Goal: Task Accomplishment & Management: Manage account settings

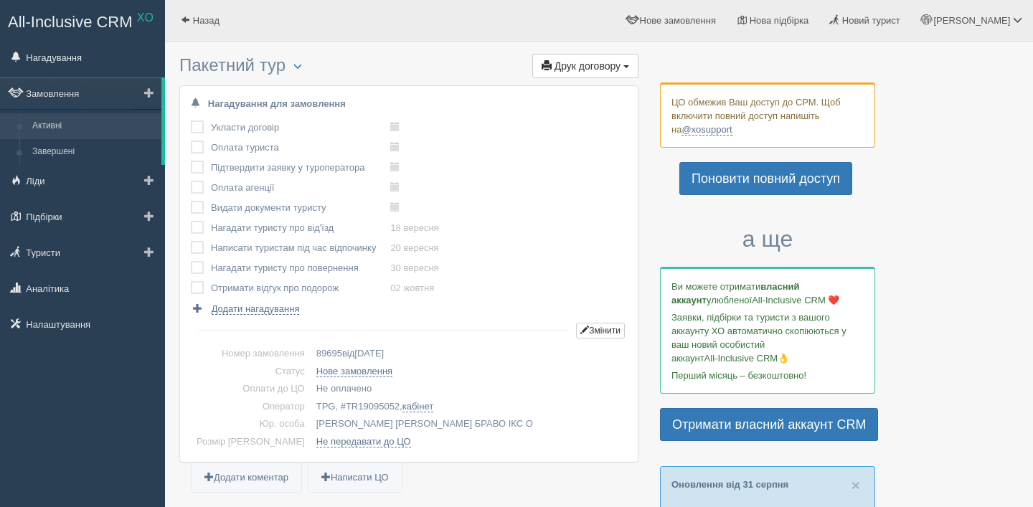
click at [55, 135] on link "Активні" at bounding box center [94, 126] width 136 height 26
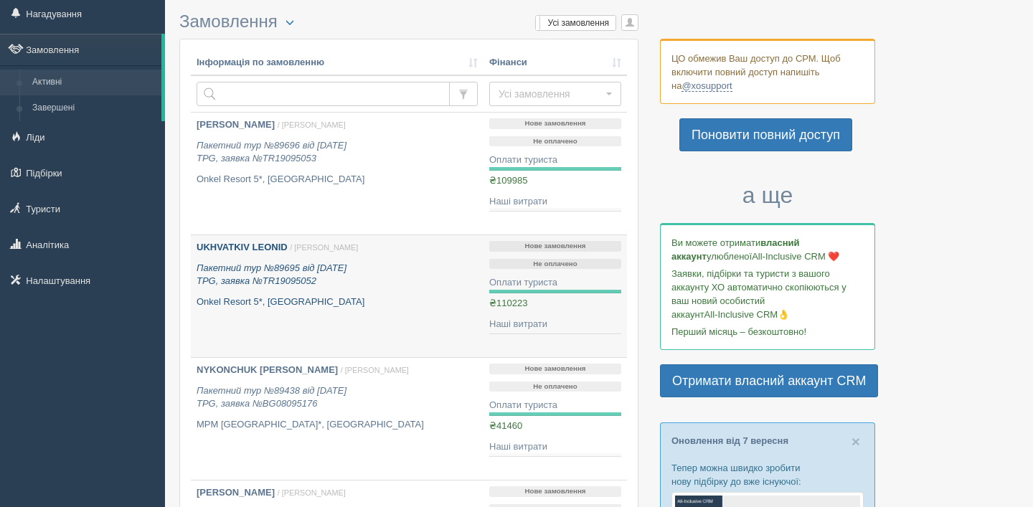
scroll to position [72, 0]
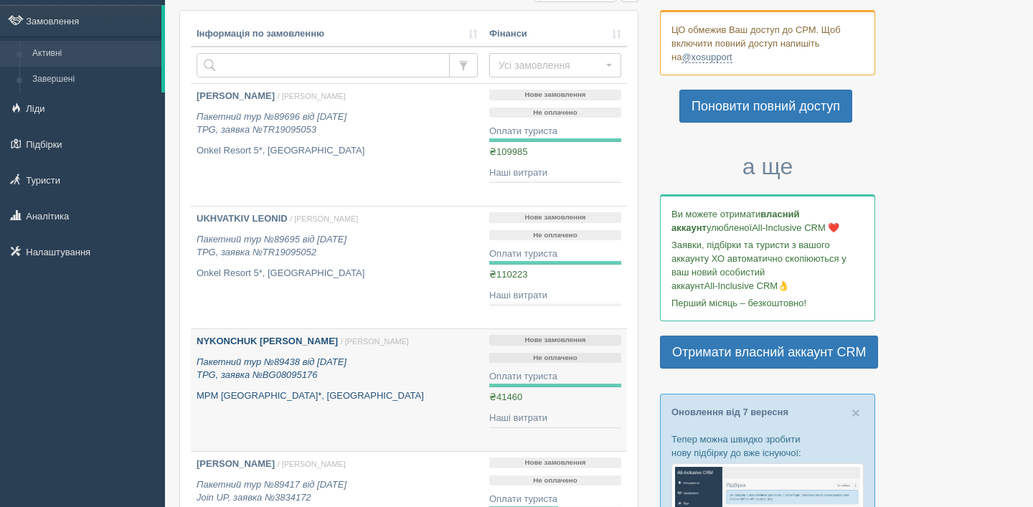
click at [247, 375] on icon "Пакетний тур №89438 від 29.08.2025 TPG, заявка №BG08095176" at bounding box center [272, 369] width 150 height 24
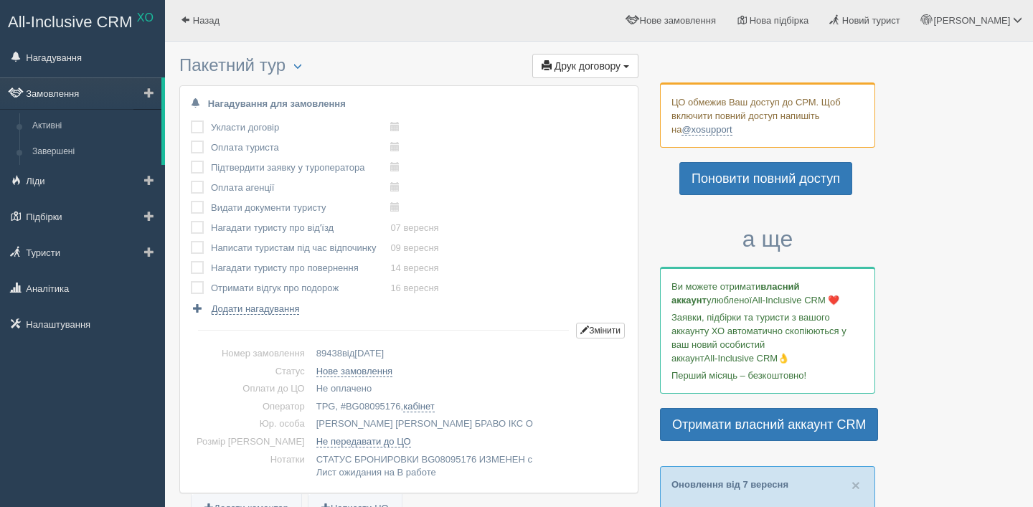
click at [71, 95] on link "Замовлення" at bounding box center [80, 93] width 161 height 32
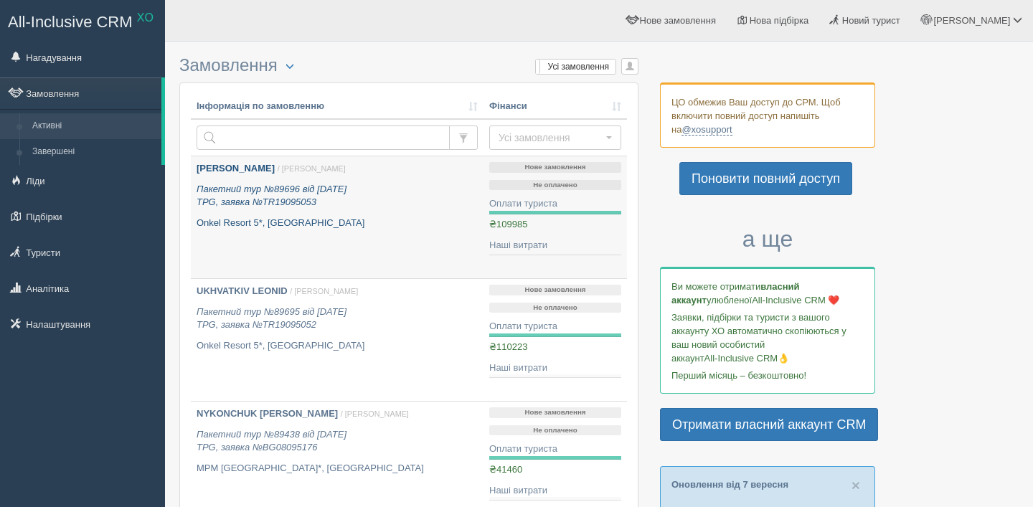
click at [242, 184] on icon "Пакетний тур №89696 від [DATE] TPG, заявка №TR19095053" at bounding box center [272, 196] width 150 height 24
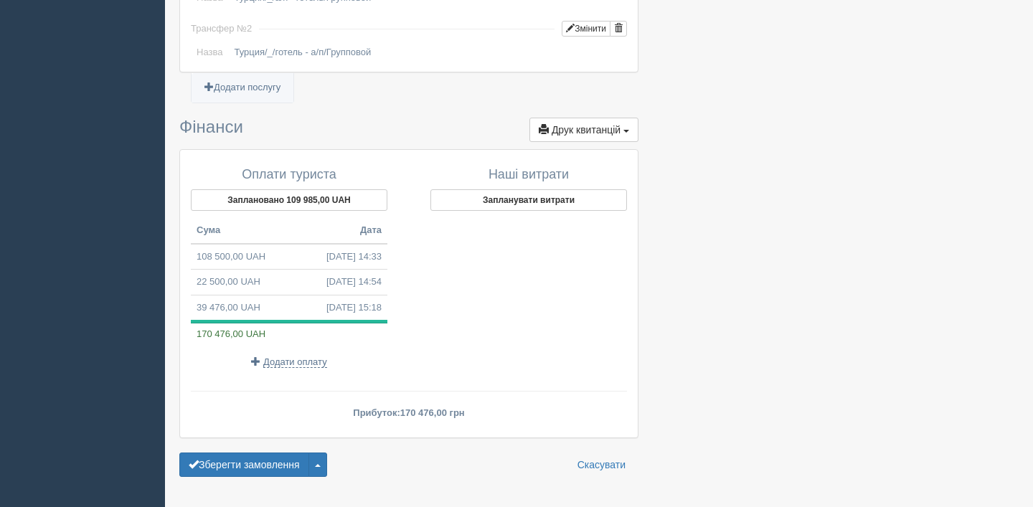
scroll to position [1574, 0]
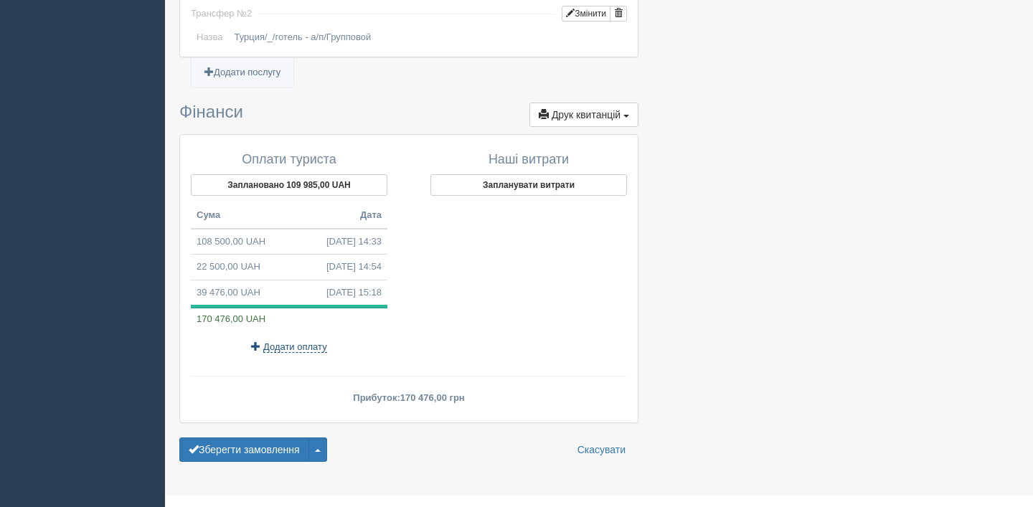
click at [301, 342] on span "Додати оплату" at bounding box center [295, 347] width 64 height 11
type input "11.09.2025 14:39"
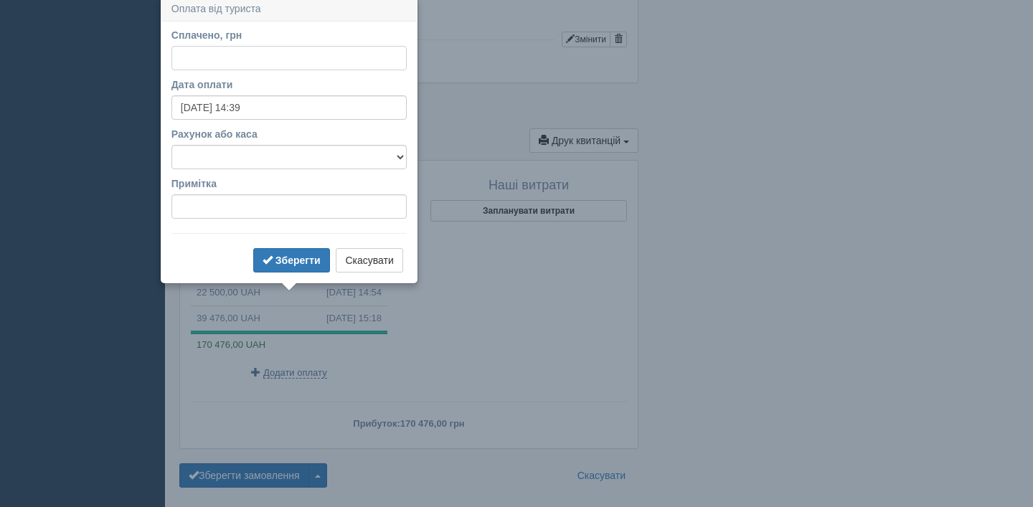
scroll to position [1545, 0]
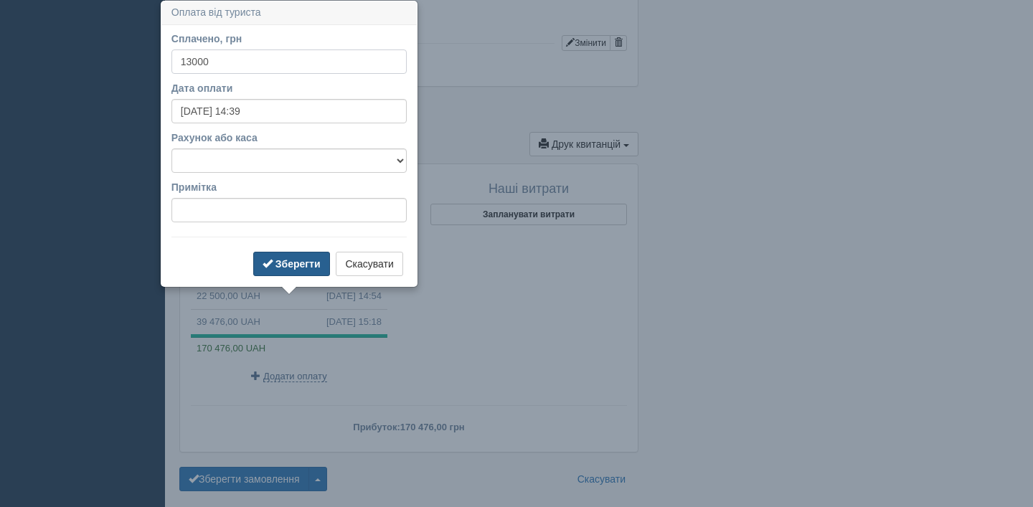
type input "13000"
click at [296, 268] on b "Зберегти" at bounding box center [298, 263] width 45 height 11
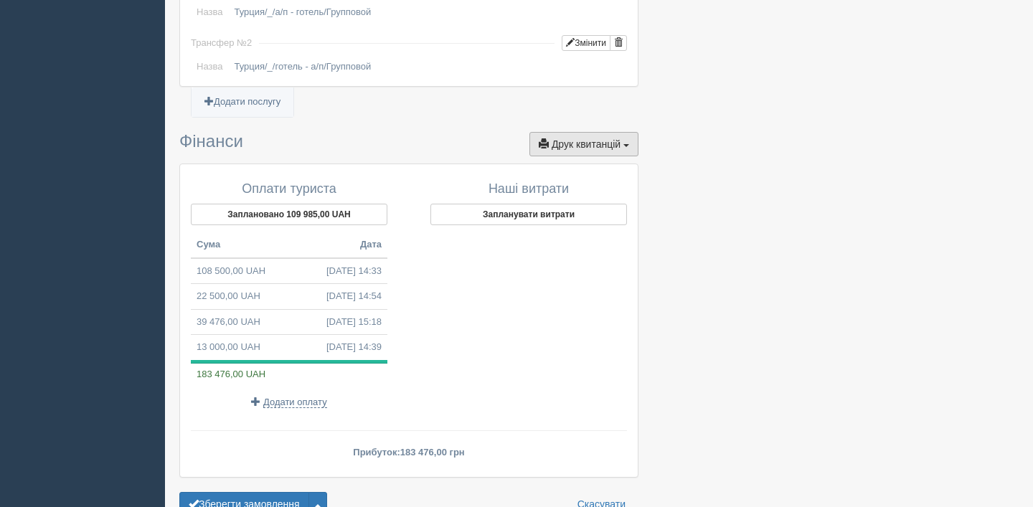
click at [576, 138] on span "Друк квитанцій" at bounding box center [586, 143] width 69 height 11
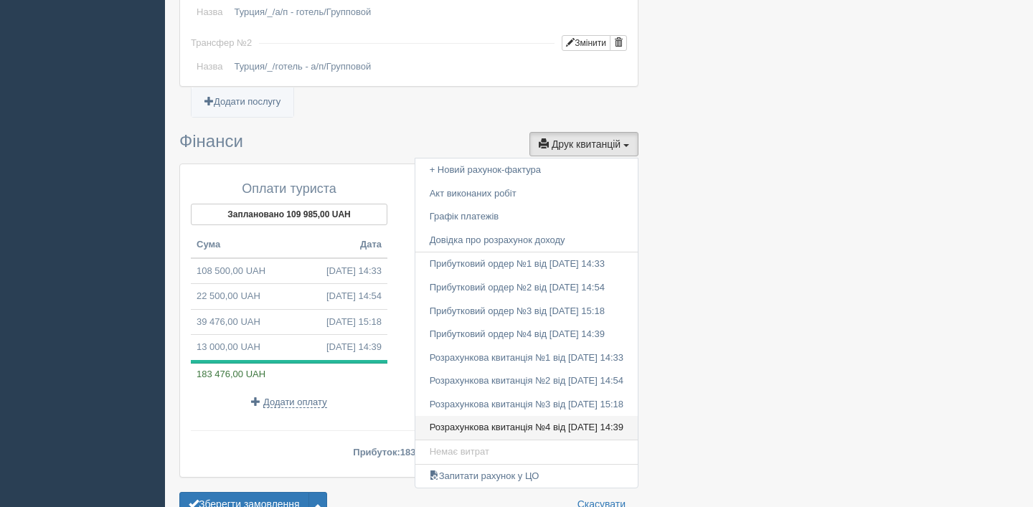
click at [516, 416] on link "Розрахункова квитанція №4 від 11.09.2025 14:39" at bounding box center [526, 428] width 222 height 24
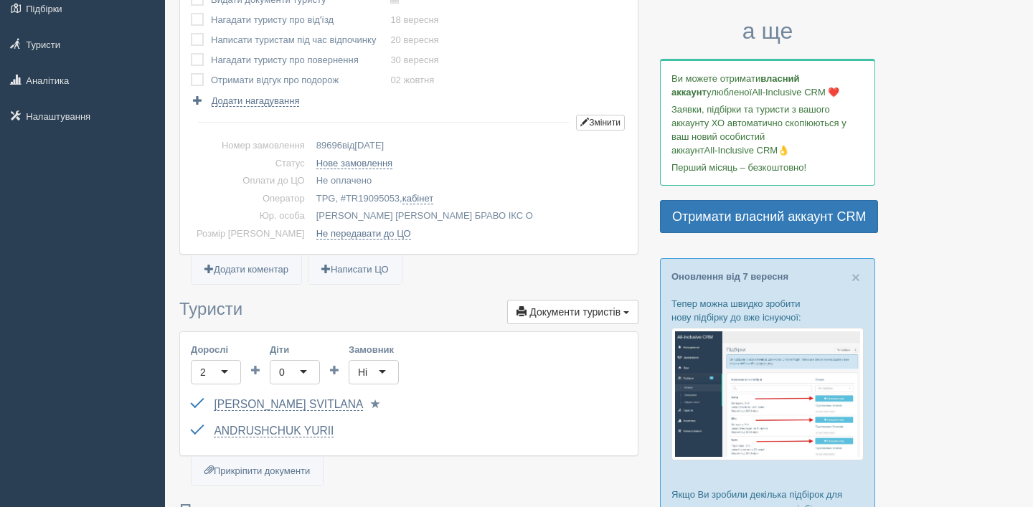
scroll to position [0, 0]
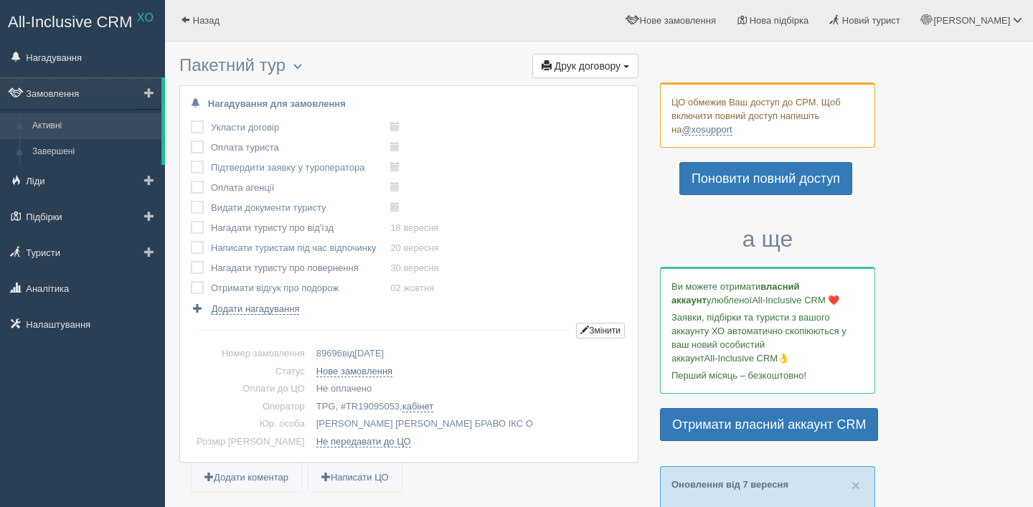
click at [56, 123] on link "Активні" at bounding box center [94, 126] width 136 height 26
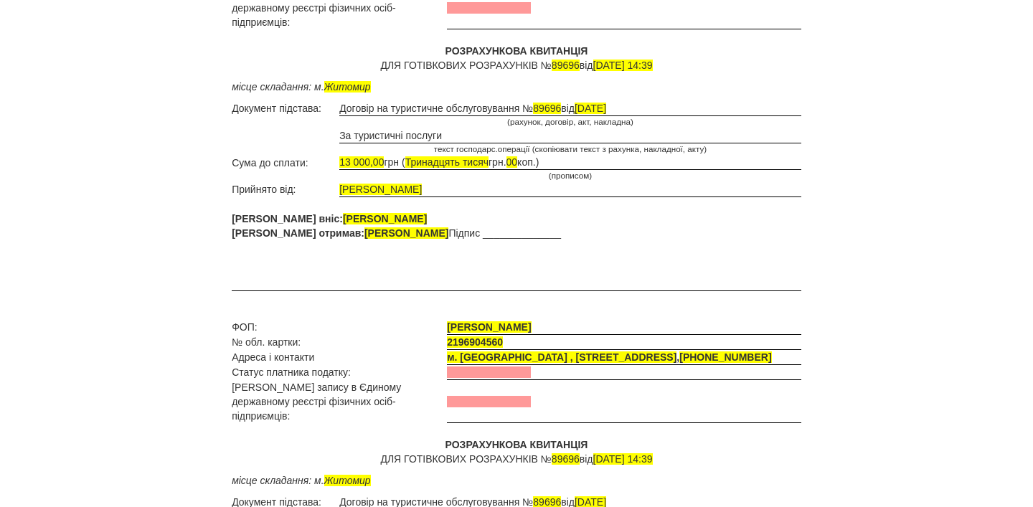
scroll to position [311, 0]
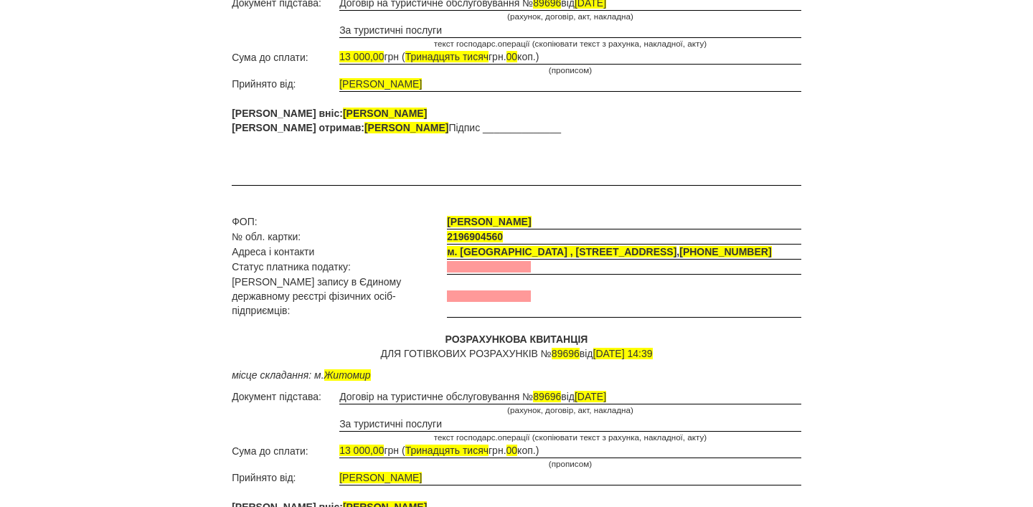
click at [570, 332] on p "РОЗРАХУНКОВА КВИТАНЦІЯ ДЛЯ ГОТІВКОВИХ РОЗРАХУНКІВ № 89696 від 11.09.2025 14:39" at bounding box center [517, 346] width 570 height 29
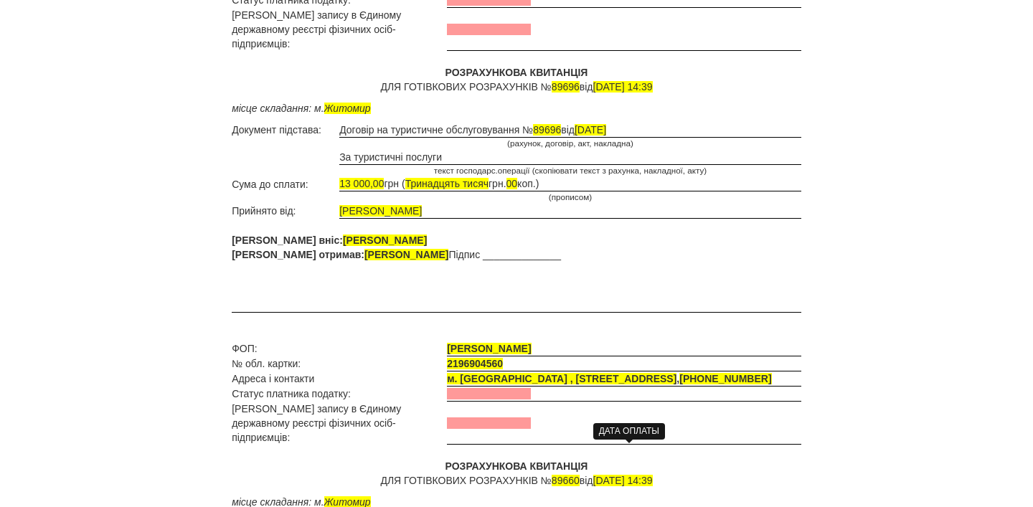
scroll to position [169, 0]
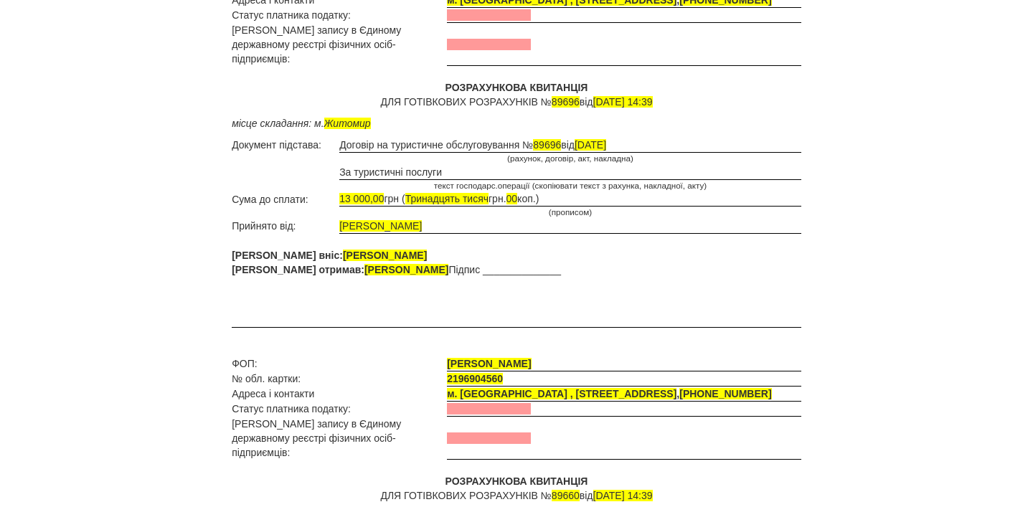
click at [570, 90] on p "РОЗРАХУНКОВА КВИТАНЦІЯ ДЛЯ ГОТІВКОВИХ РОЗРАХУНКІВ № 89696 від 11.09.2025 14:39" at bounding box center [517, 94] width 570 height 29
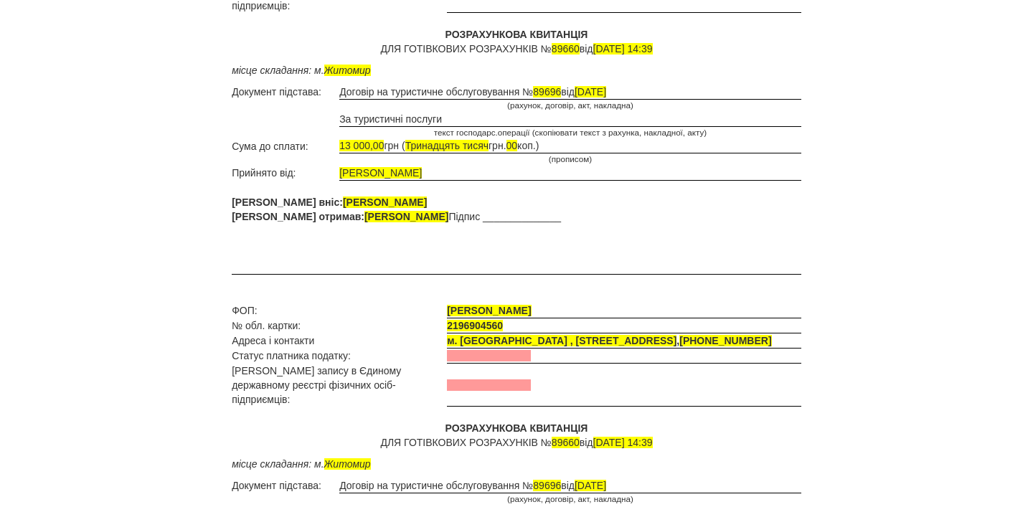
scroll to position [0, 0]
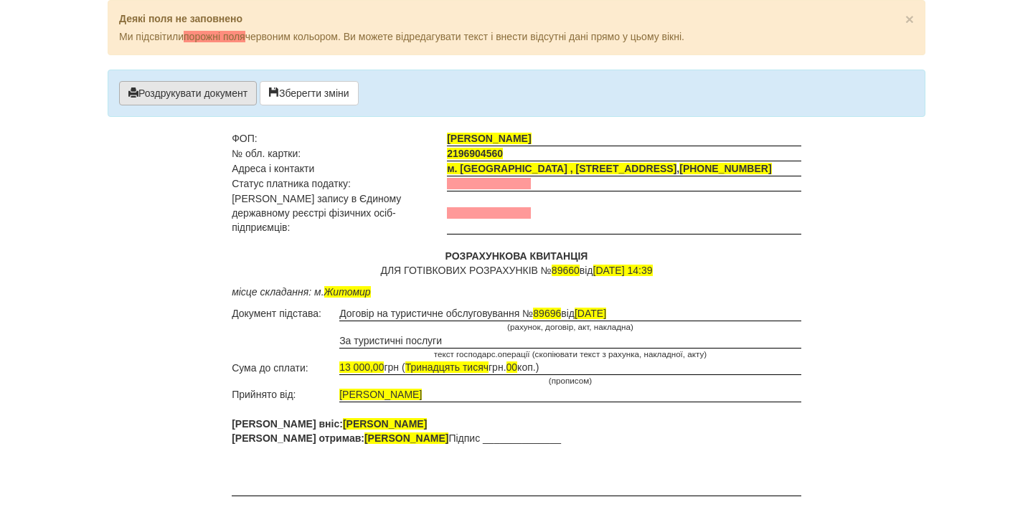
click at [232, 98] on button "Роздрукувати документ" at bounding box center [188, 93] width 138 height 24
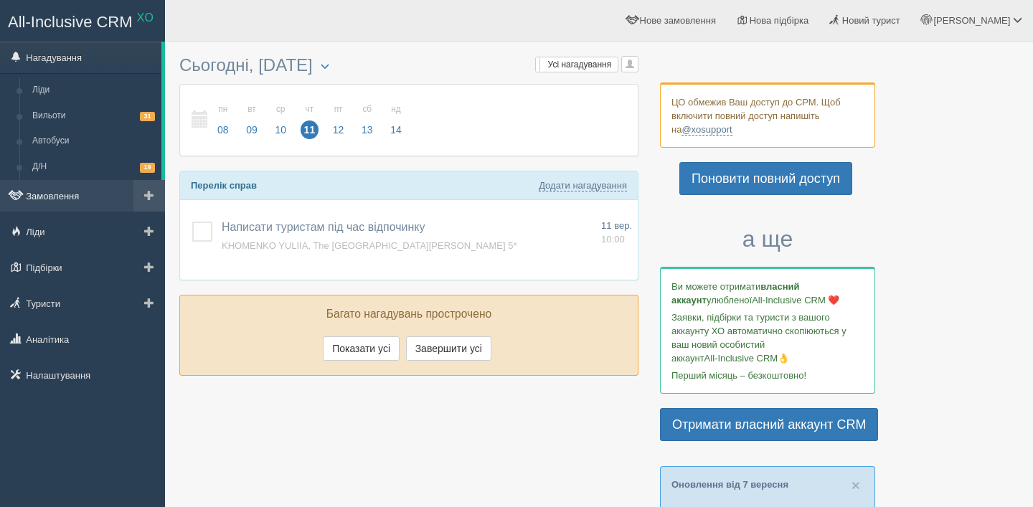
click at [69, 192] on link "Замовлення" at bounding box center [82, 196] width 165 height 32
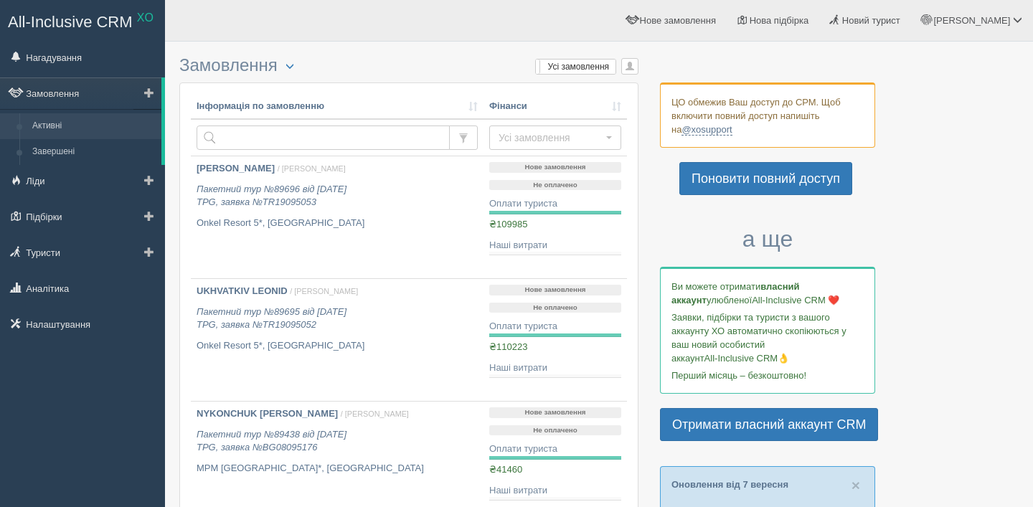
click at [74, 124] on link "Активні" at bounding box center [94, 126] width 136 height 26
click at [111, 135] on link "Активні" at bounding box center [94, 126] width 136 height 26
click at [37, 126] on link "Активні" at bounding box center [94, 126] width 136 height 26
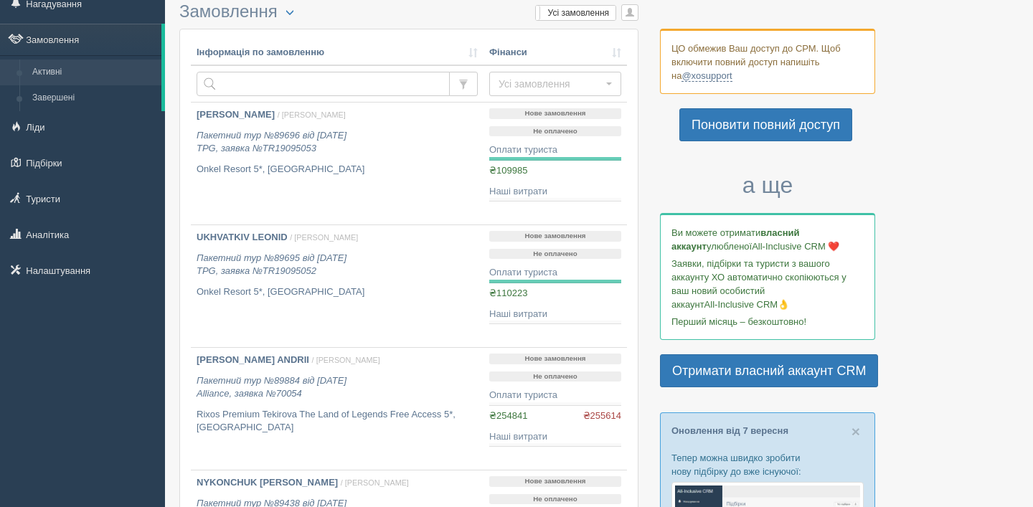
scroll to position [55, 0]
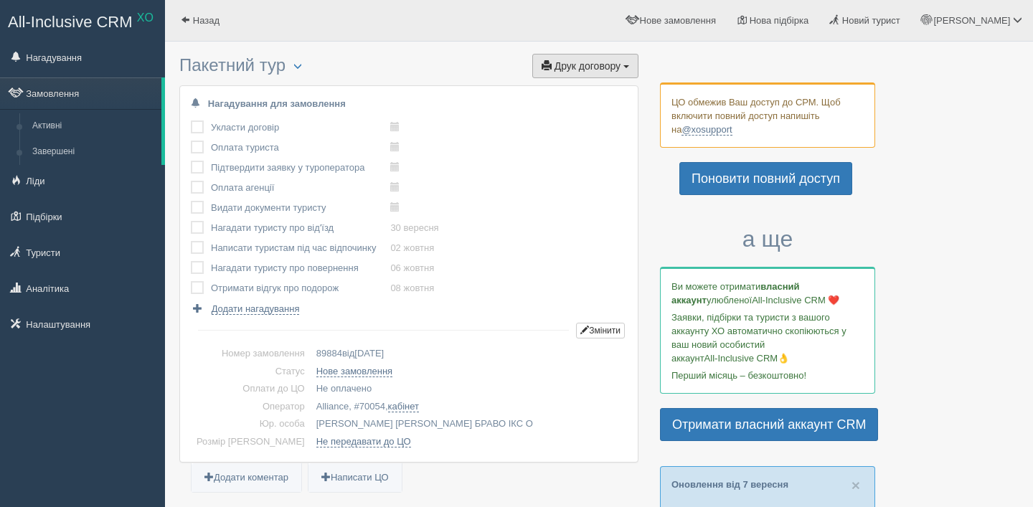
click at [574, 72] on button "Друк договору Друк" at bounding box center [585, 66] width 106 height 24
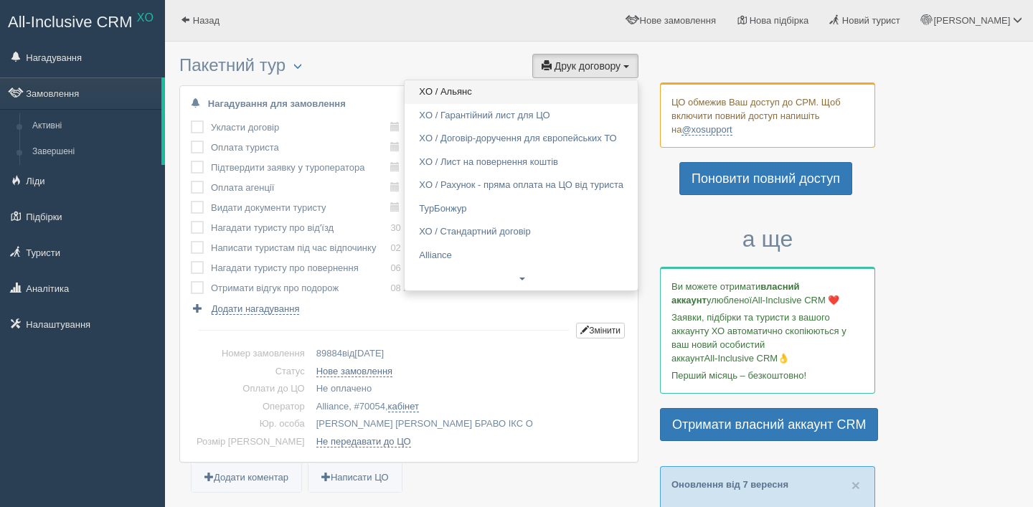
click at [564, 92] on link "XO / Альянс" at bounding box center [521, 92] width 233 height 24
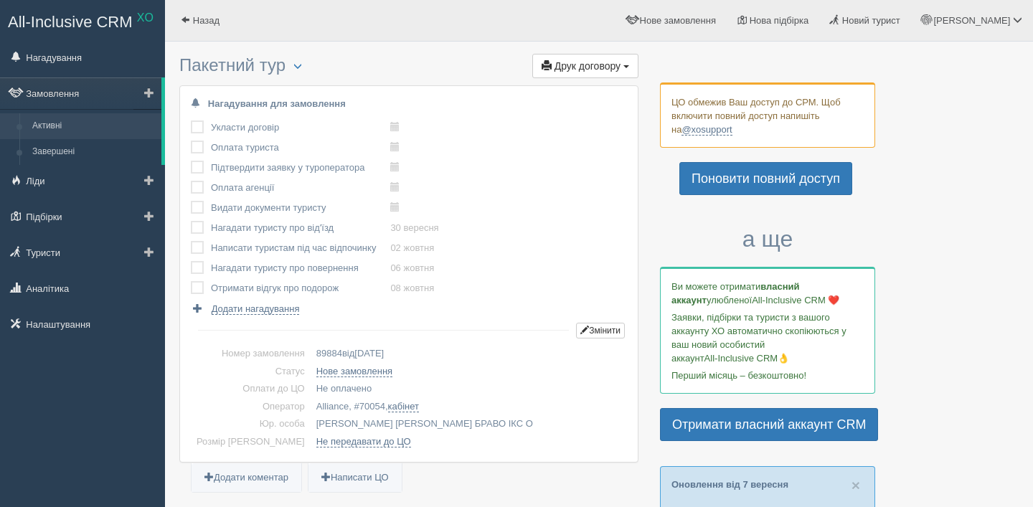
click at [76, 118] on link "Активні" at bounding box center [94, 126] width 136 height 26
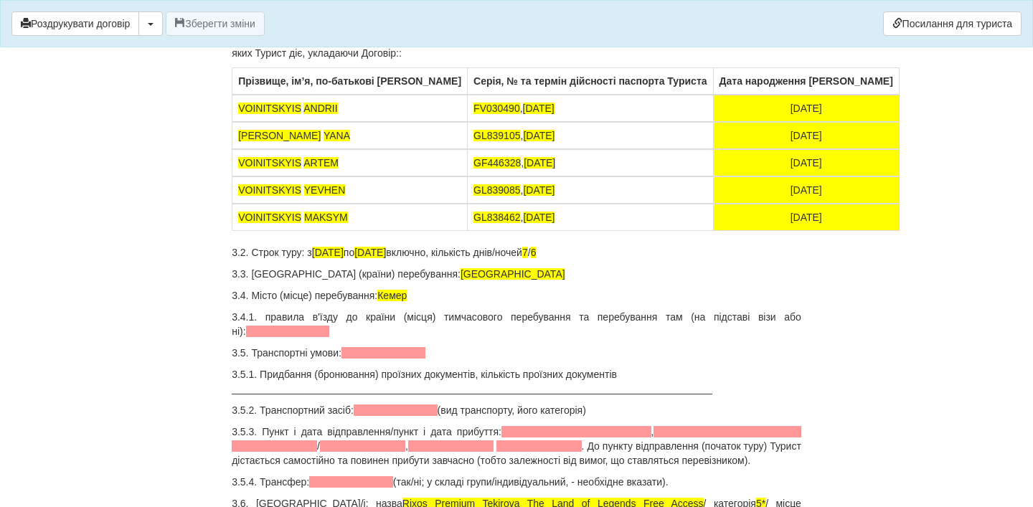
scroll to position [705, 0]
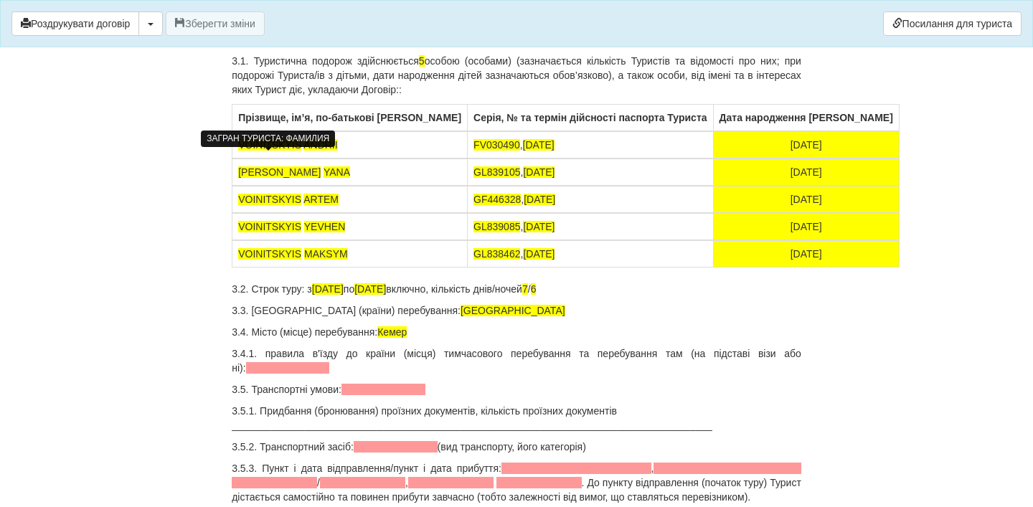
click at [296, 151] on span "VOINITSKYIS" at bounding box center [269, 144] width 63 height 11
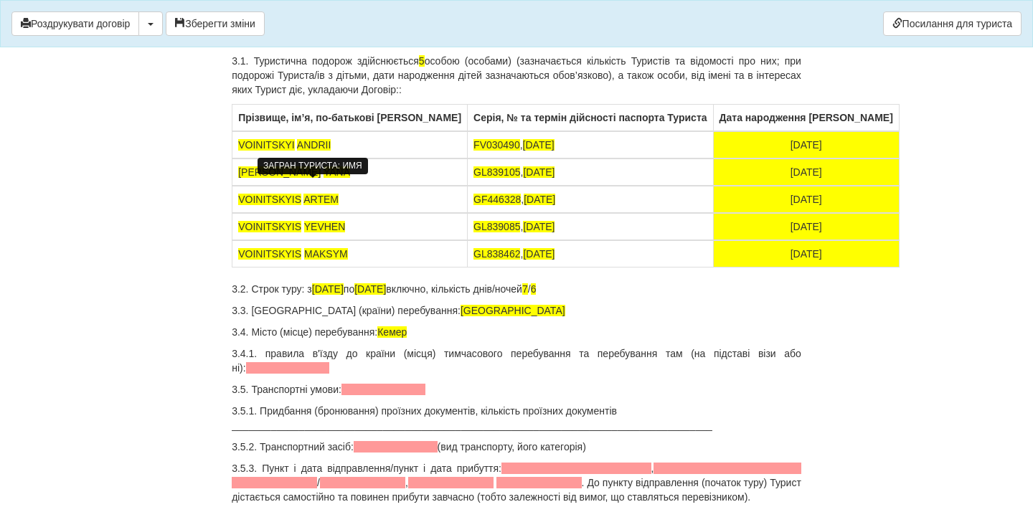
click at [324, 178] on span "YANA" at bounding box center [337, 171] width 27 height 11
click at [301, 213] on td "VOINITSKYIS ARTEM" at bounding box center [349, 199] width 235 height 27
click at [299, 240] on td "VOINITSKYIS YEVHEN" at bounding box center [349, 226] width 235 height 27
click at [299, 268] on td "VOINITSKYIS MAKSYM" at bounding box center [349, 253] width 235 height 27
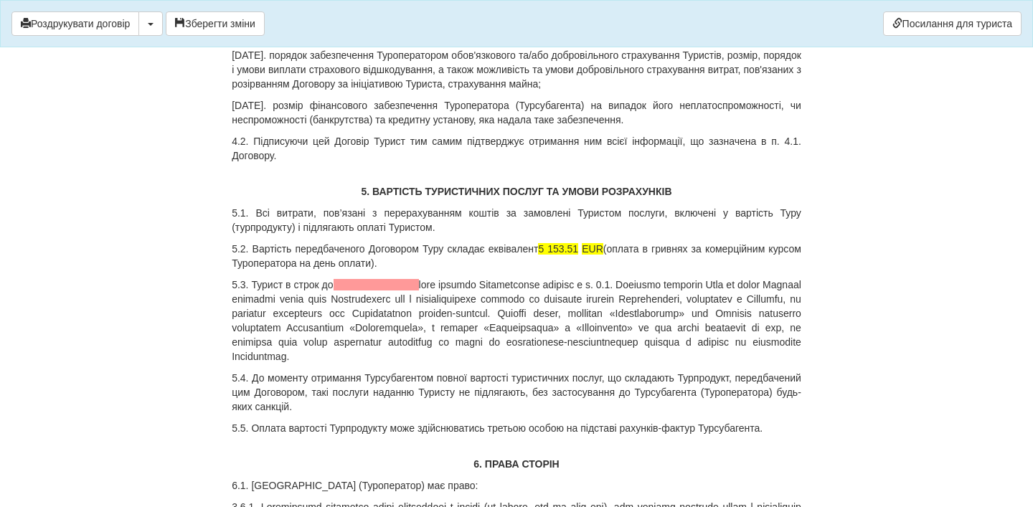
scroll to position [2111, 0]
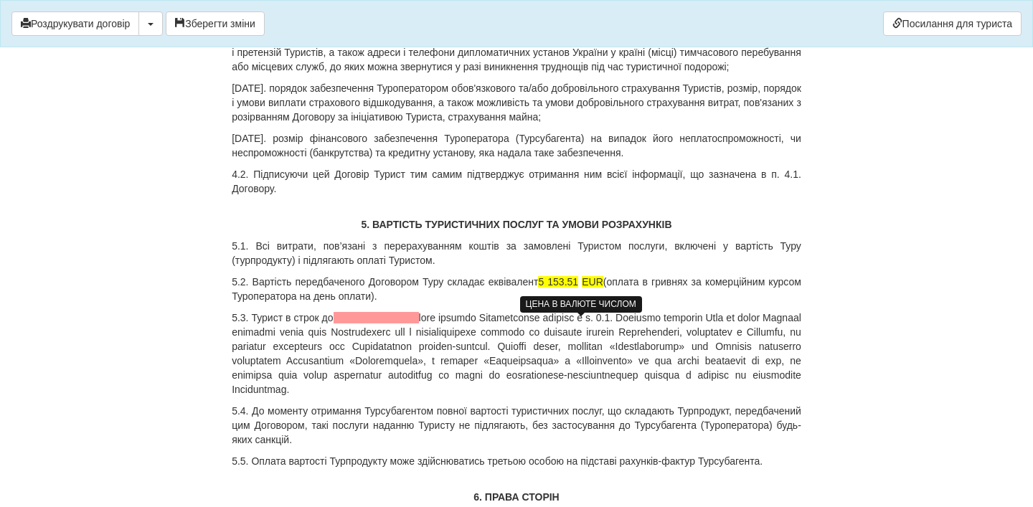
click at [577, 288] on span "5 153.51" at bounding box center [558, 281] width 40 height 11
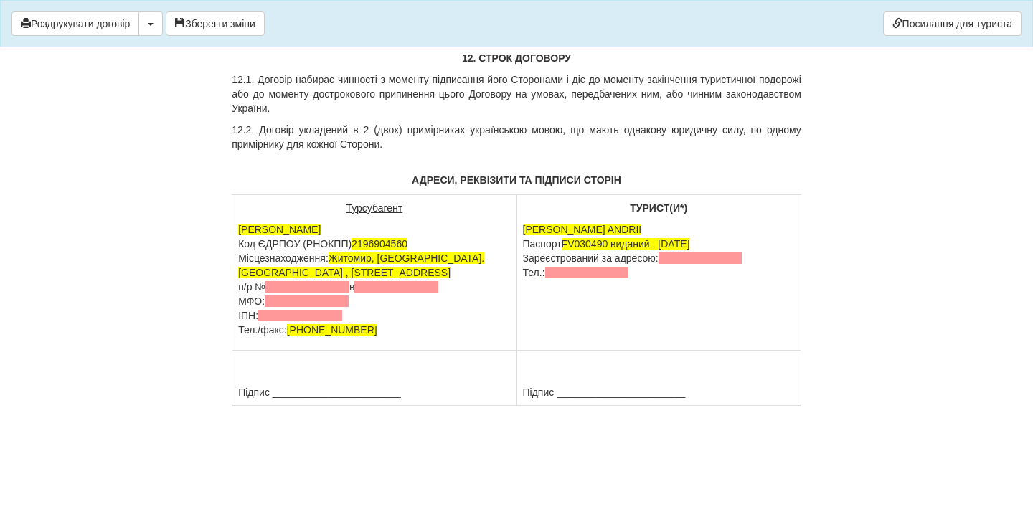
scroll to position [7843, 0]
click at [584, 235] on span "[PERSON_NAME] ANDRII" at bounding box center [582, 228] width 119 height 11
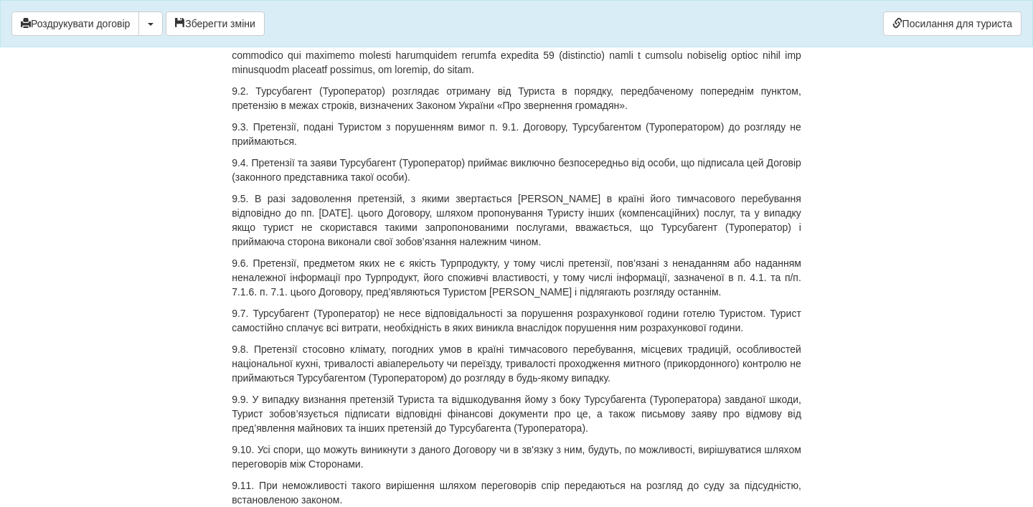
scroll to position [6592, 0]
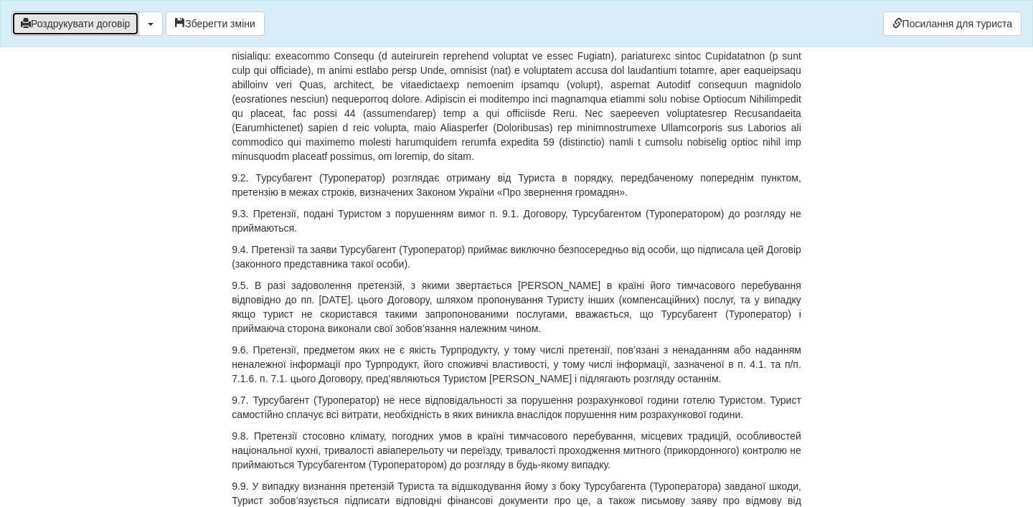
click at [110, 30] on button "Роздрукувати договір" at bounding box center [75, 23] width 128 height 24
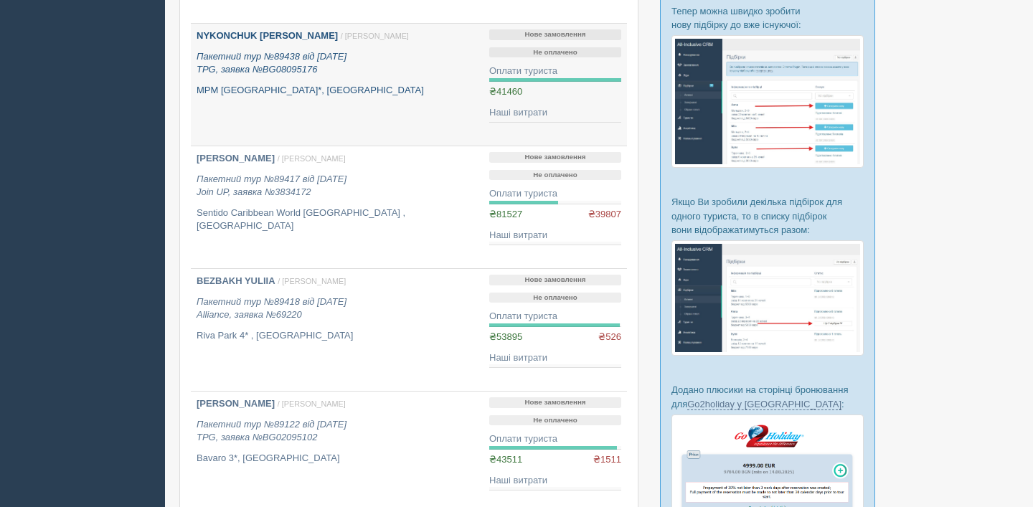
scroll to position [543, 0]
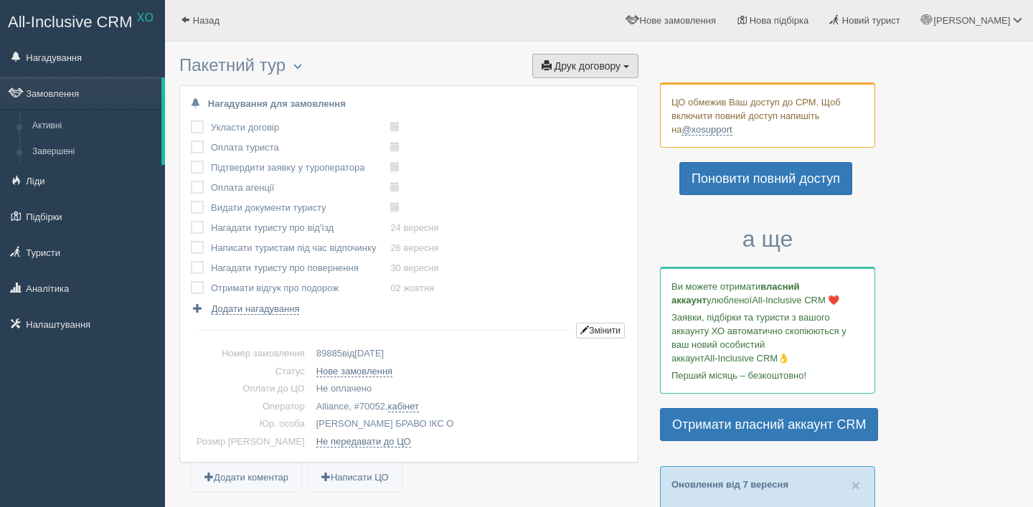
click at [603, 60] on span "Друк договору" at bounding box center [588, 65] width 66 height 11
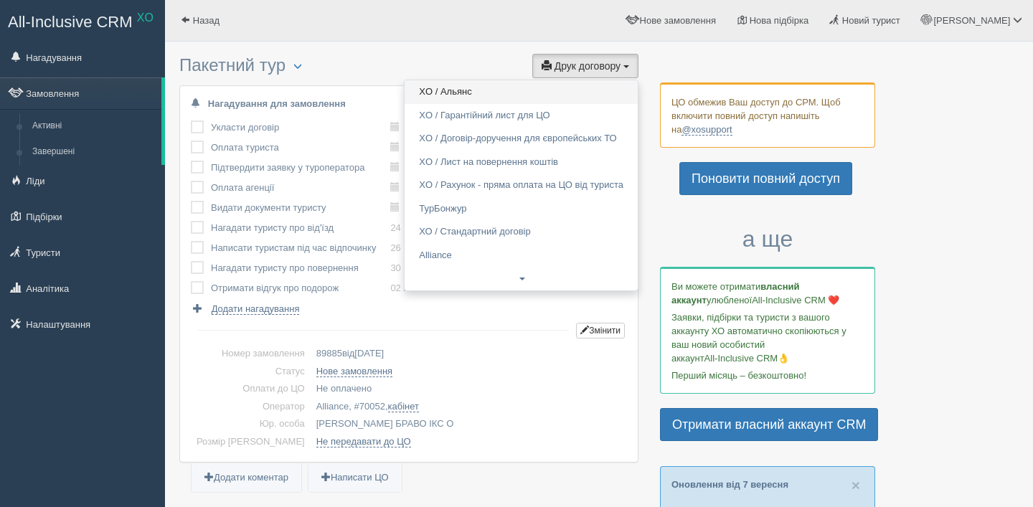
click at [556, 93] on link "XO / Альянс" at bounding box center [521, 92] width 233 height 24
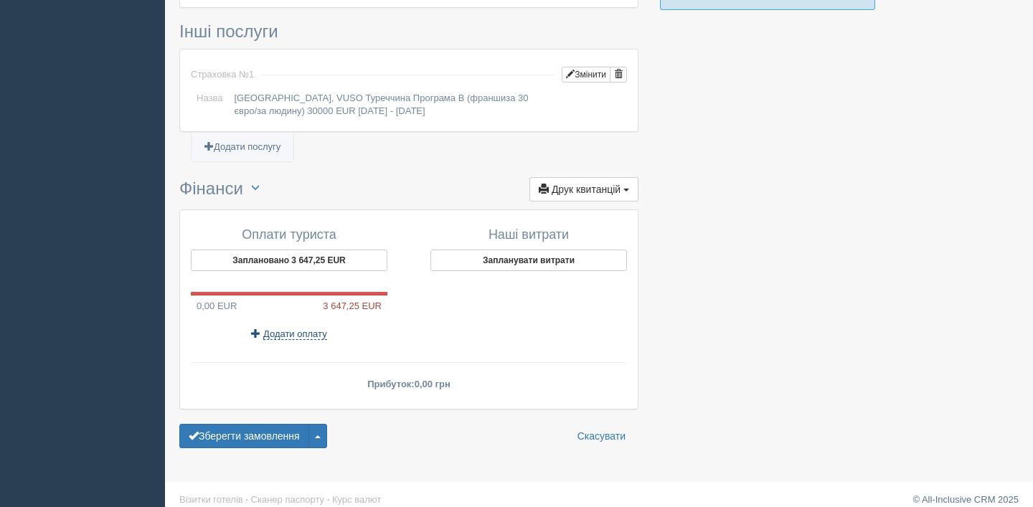
click at [303, 329] on span "Додати оплату" at bounding box center [295, 334] width 64 height 11
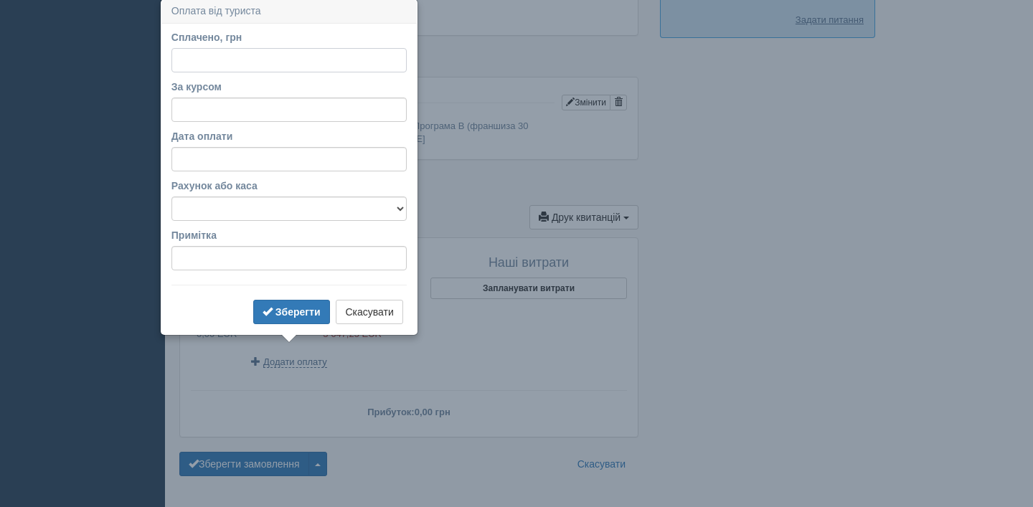
scroll to position [1057, 0]
type input "348500"
click at [306, 311] on b "Зберегти" at bounding box center [298, 313] width 45 height 11
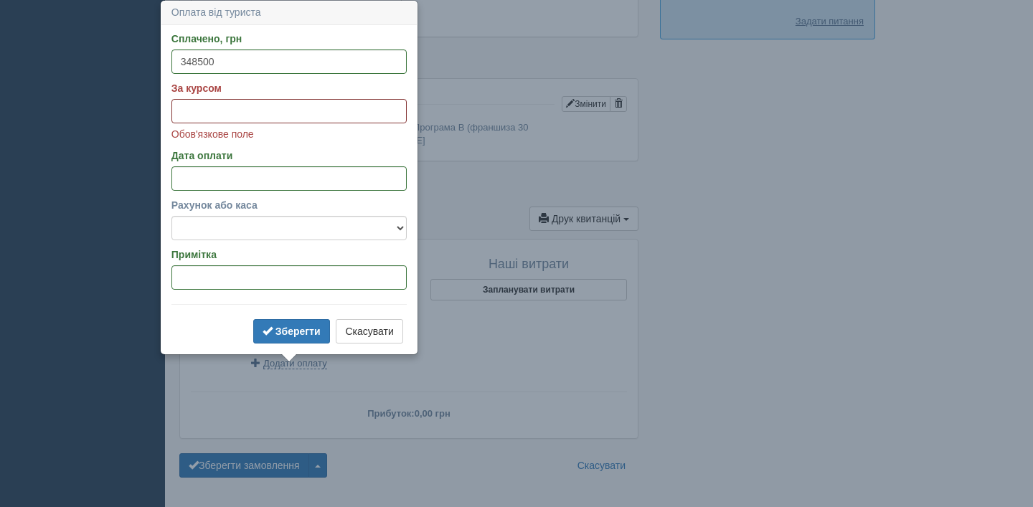
click at [184, 118] on input "За курсом" at bounding box center [288, 111] width 235 height 24
type input "49"
click at [276, 327] on b "Зберегти" at bounding box center [298, 331] width 45 height 11
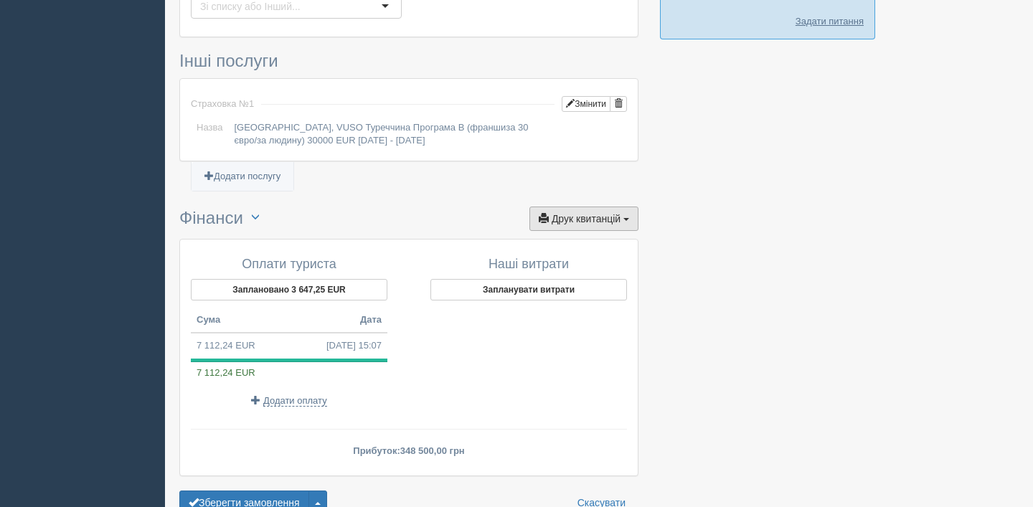
click at [571, 213] on button "Друк квитанцій Друк" at bounding box center [584, 219] width 109 height 24
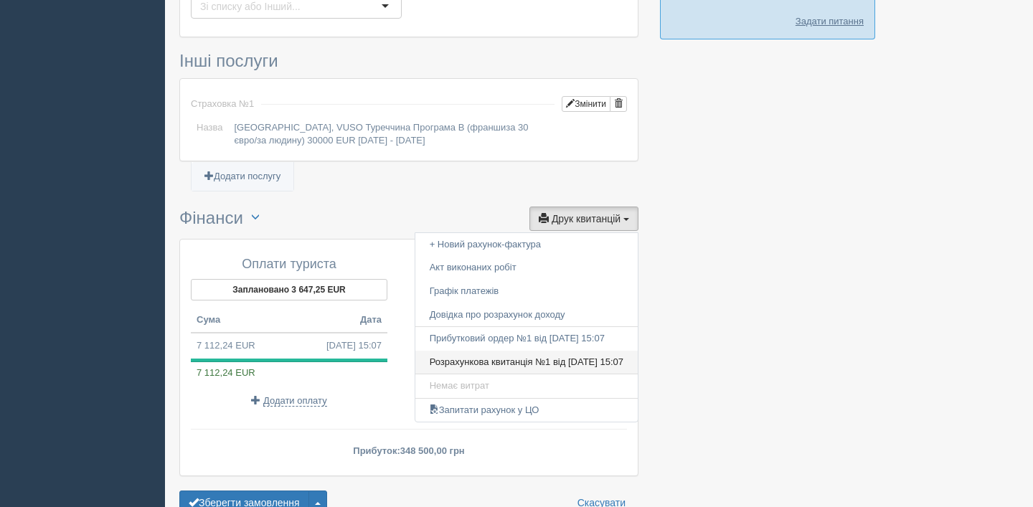
click at [535, 351] on link "Розрахункова квитанція №1 від 11.09.2025 15:07" at bounding box center [526, 363] width 222 height 24
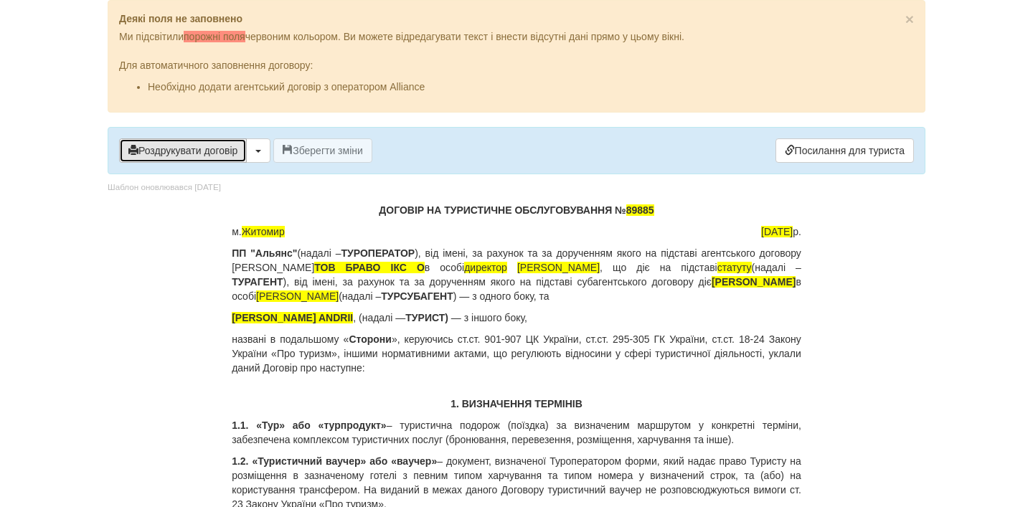
click at [186, 141] on button "Роздрукувати договір" at bounding box center [183, 150] width 128 height 24
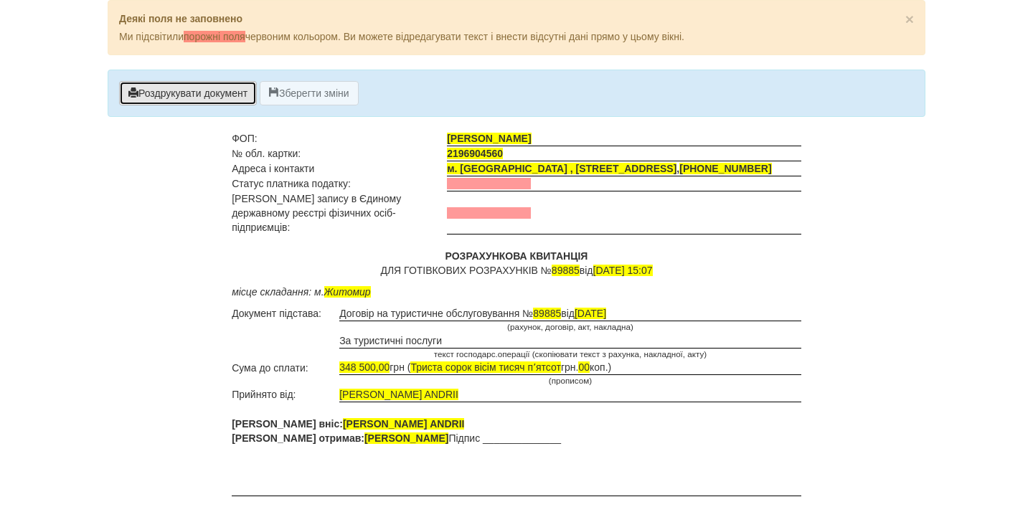
click at [223, 87] on button "Роздрукувати документ" at bounding box center [188, 93] width 138 height 24
